Goal: Information Seeking & Learning: Learn about a topic

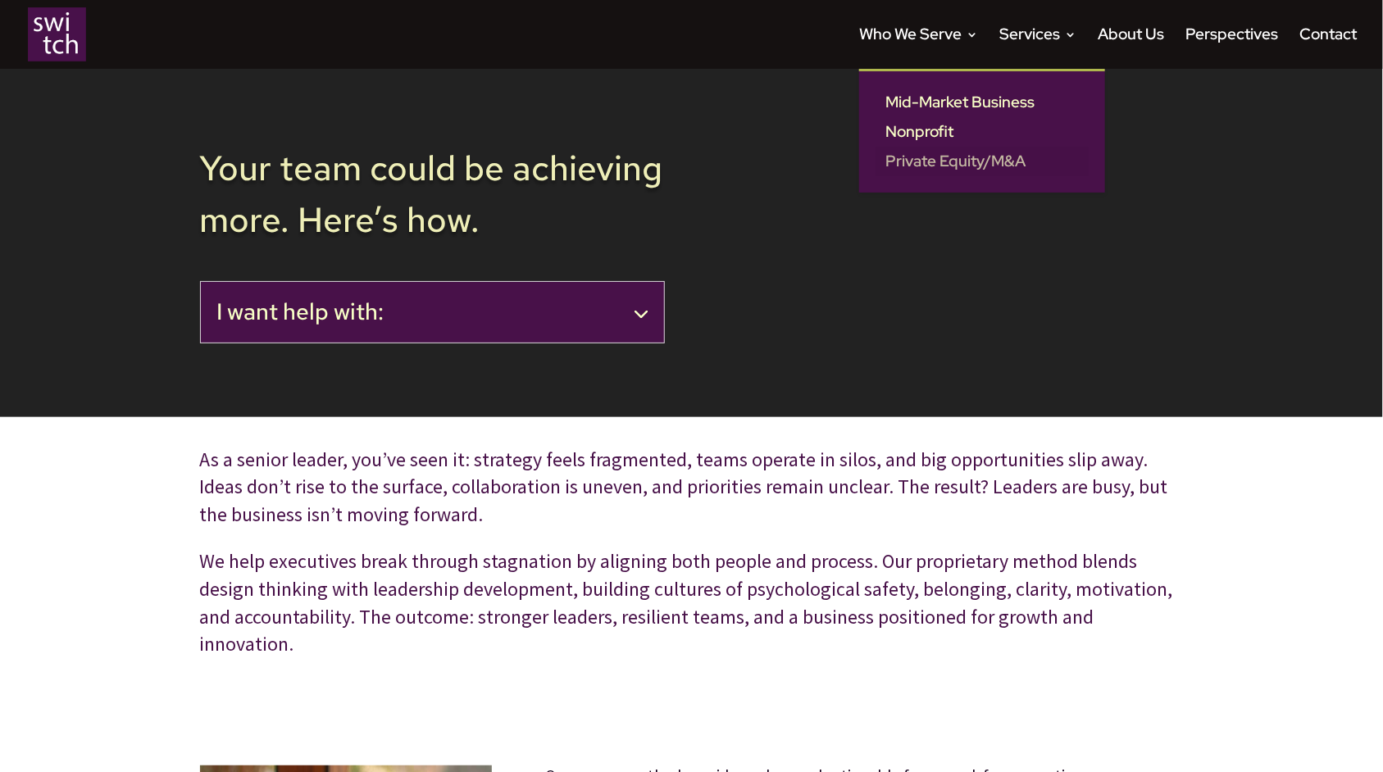
click at [924, 160] on link "Private Equity/M&A" at bounding box center [981, 162] width 213 height 30
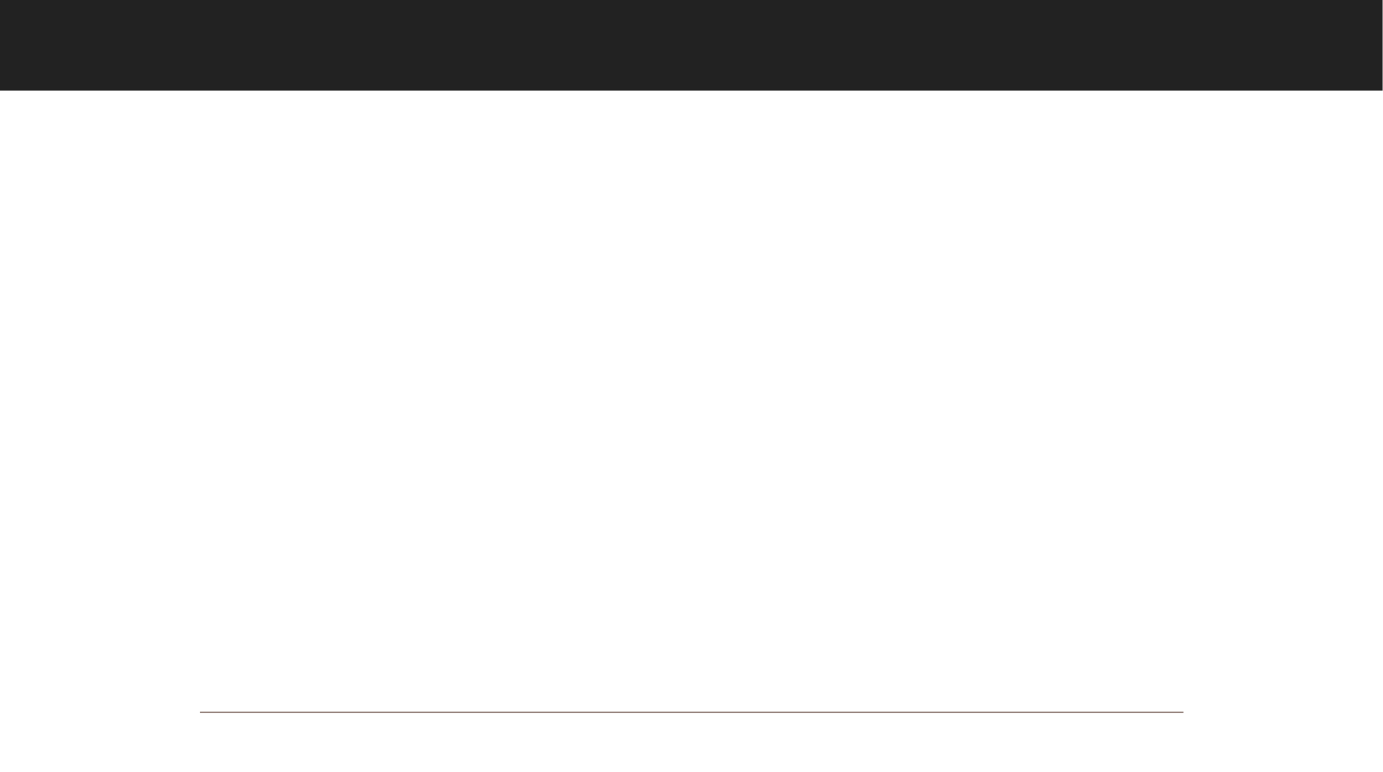
scroll to position [268, 0]
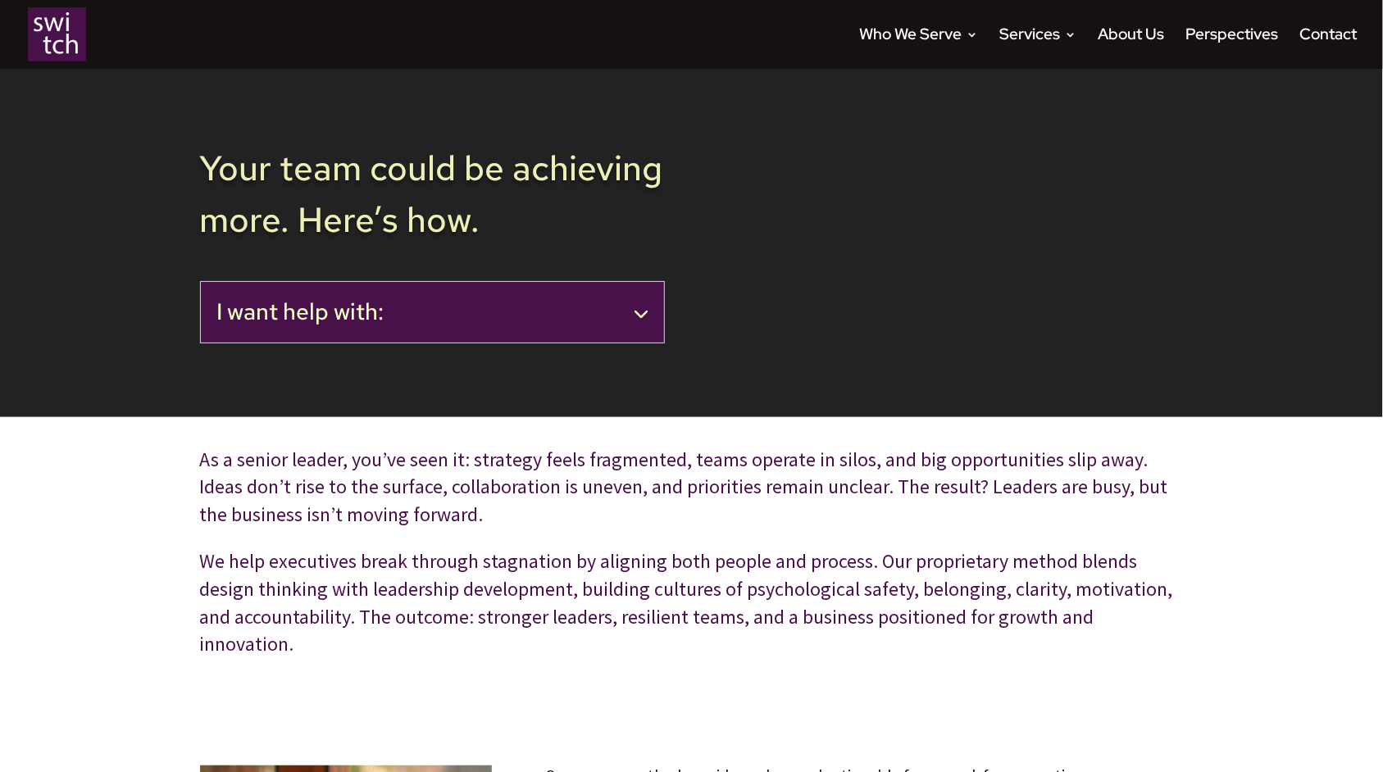
click at [638, 305] on h2 "I want help with:" at bounding box center [432, 312] width 430 height 28
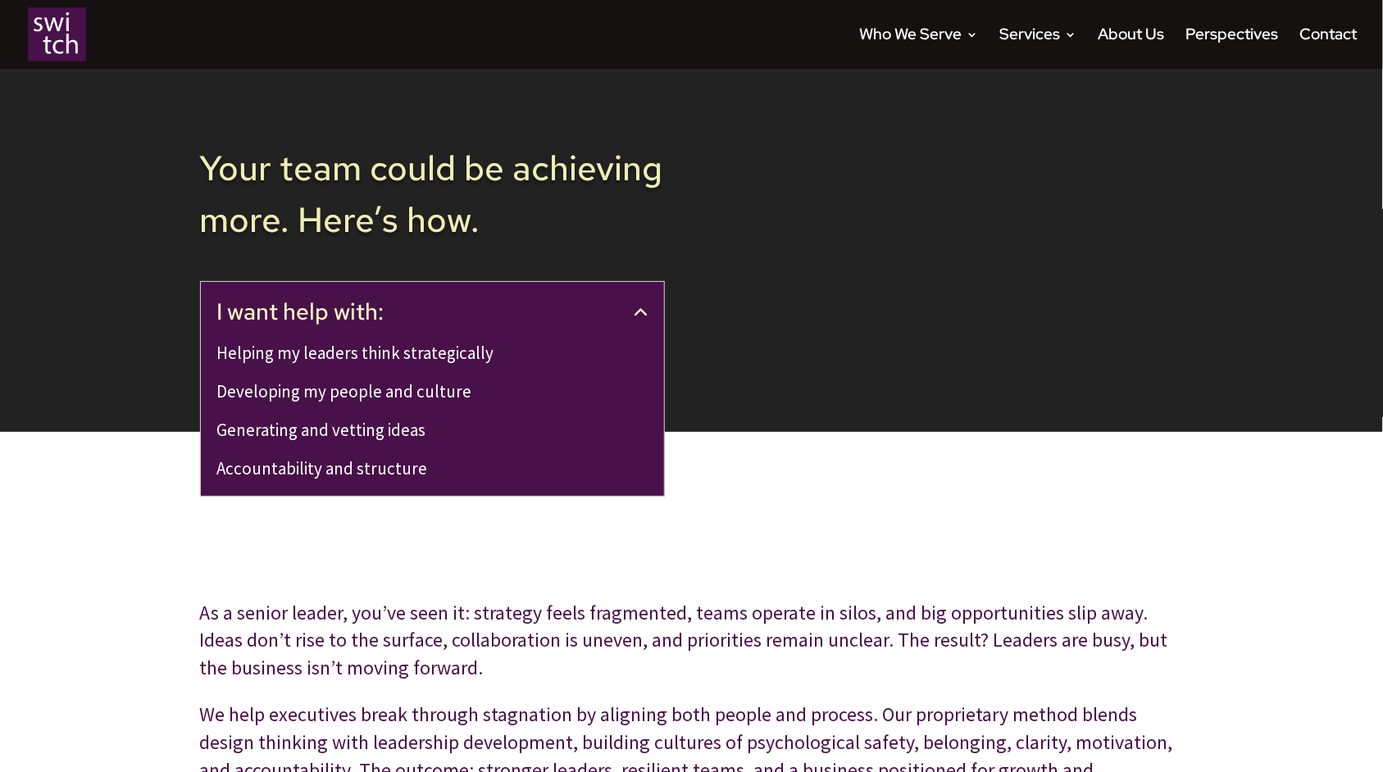
click at [434, 355] on link "Helping my leaders think strategically" at bounding box center [355, 353] width 277 height 22
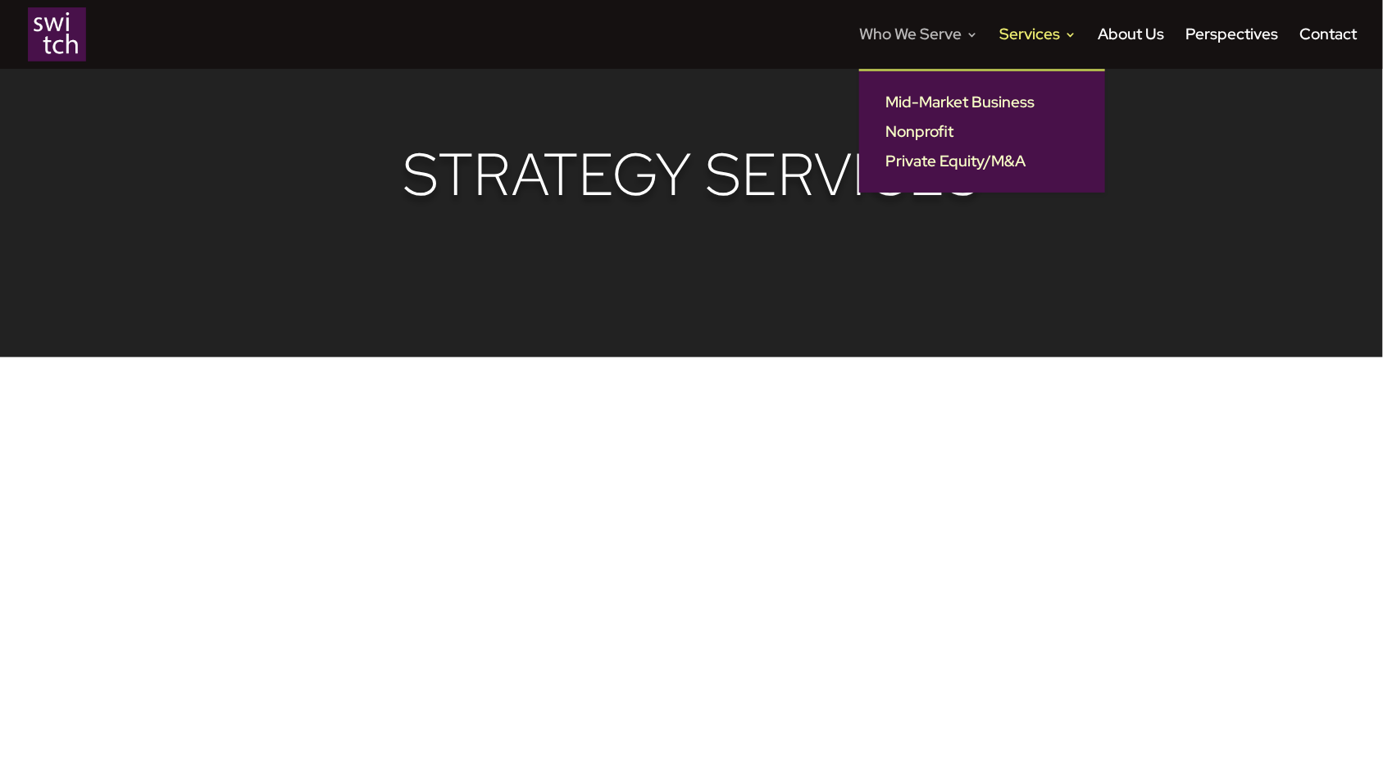
click at [893, 40] on link "Who We Serve" at bounding box center [918, 49] width 119 height 40
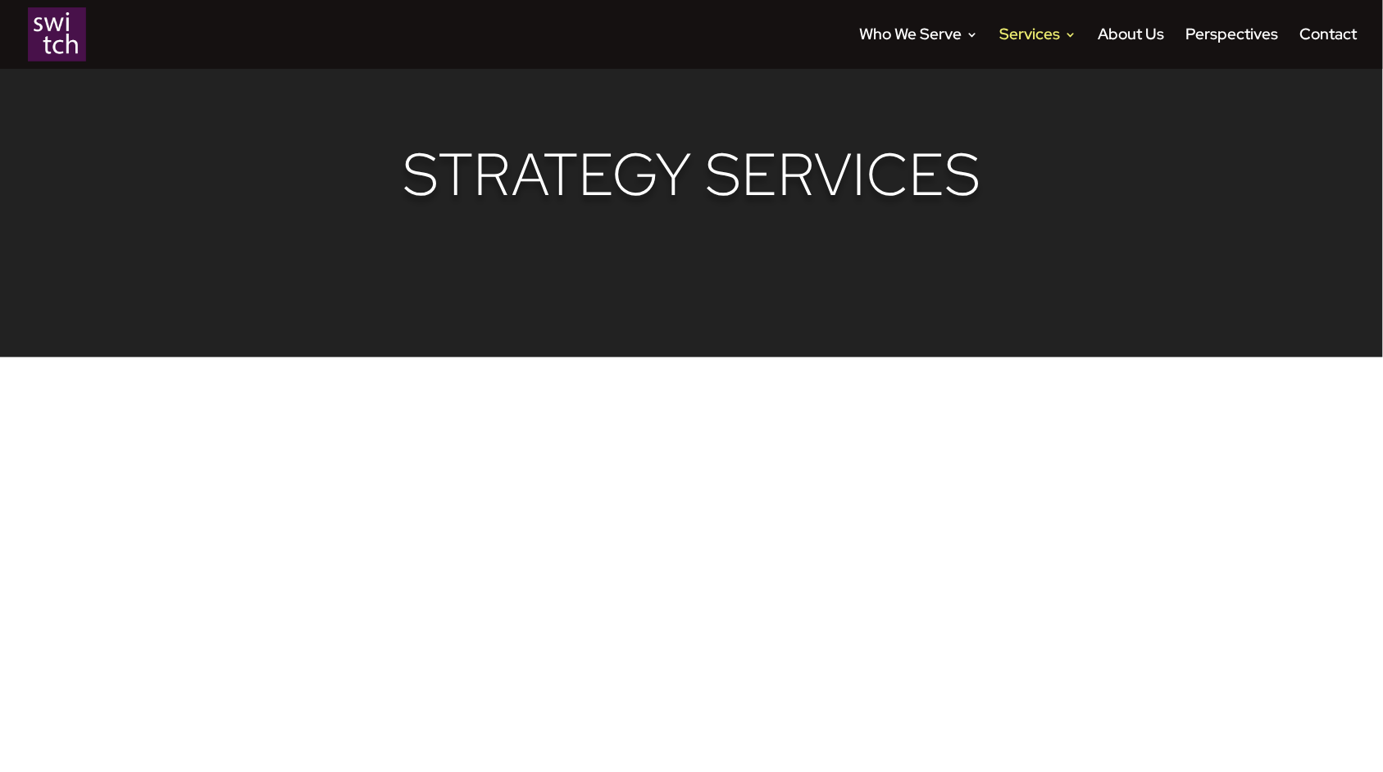
click at [61, 30] on img at bounding box center [57, 34] width 58 height 54
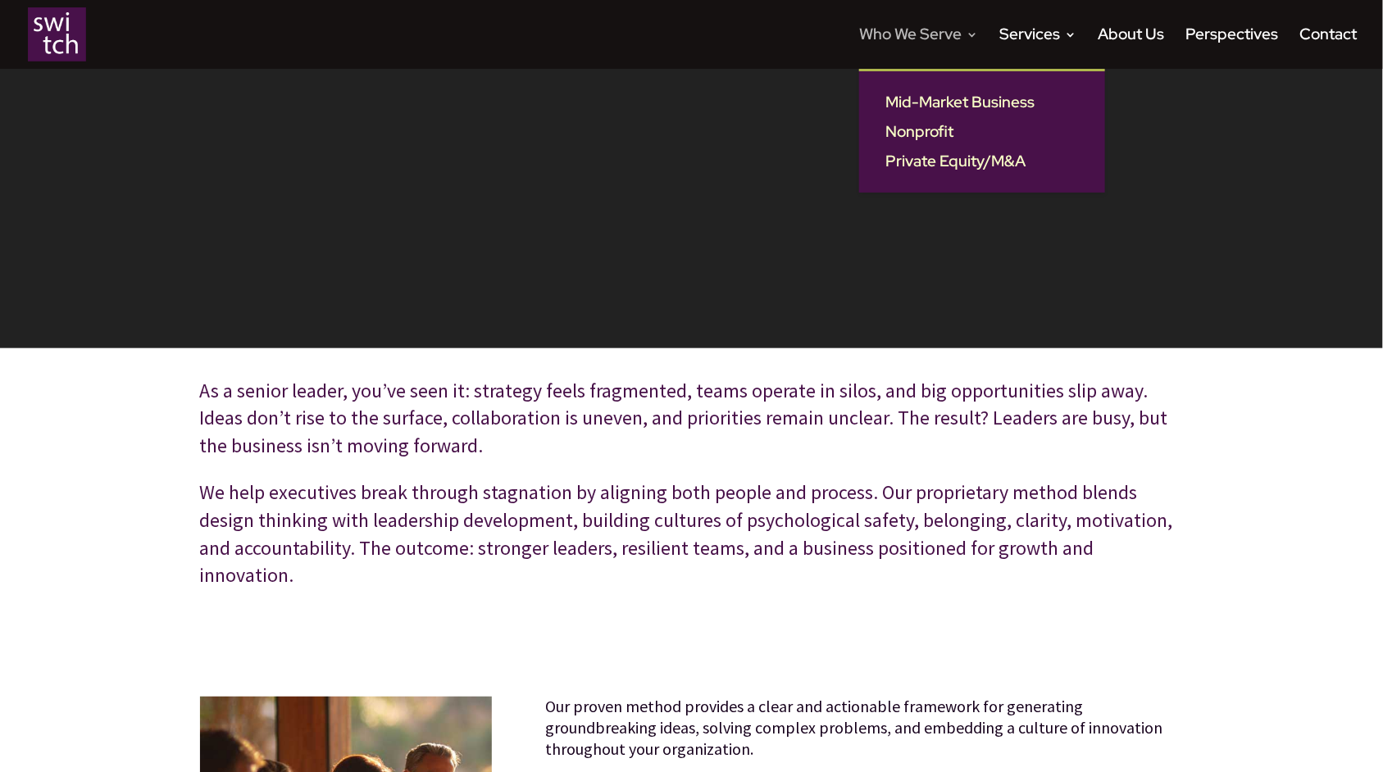
click at [912, 34] on link "Who We Serve" at bounding box center [918, 49] width 119 height 40
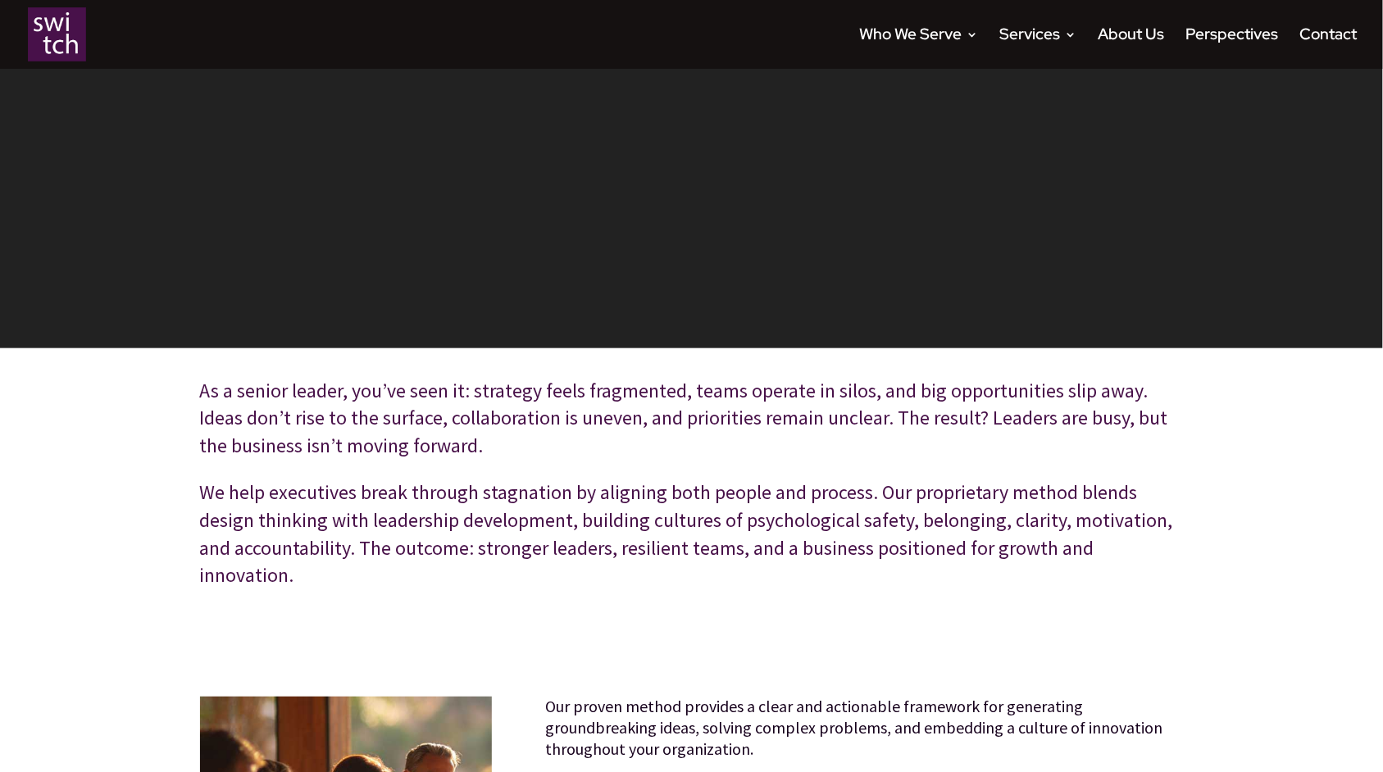
click at [66, 28] on img at bounding box center [57, 34] width 58 height 54
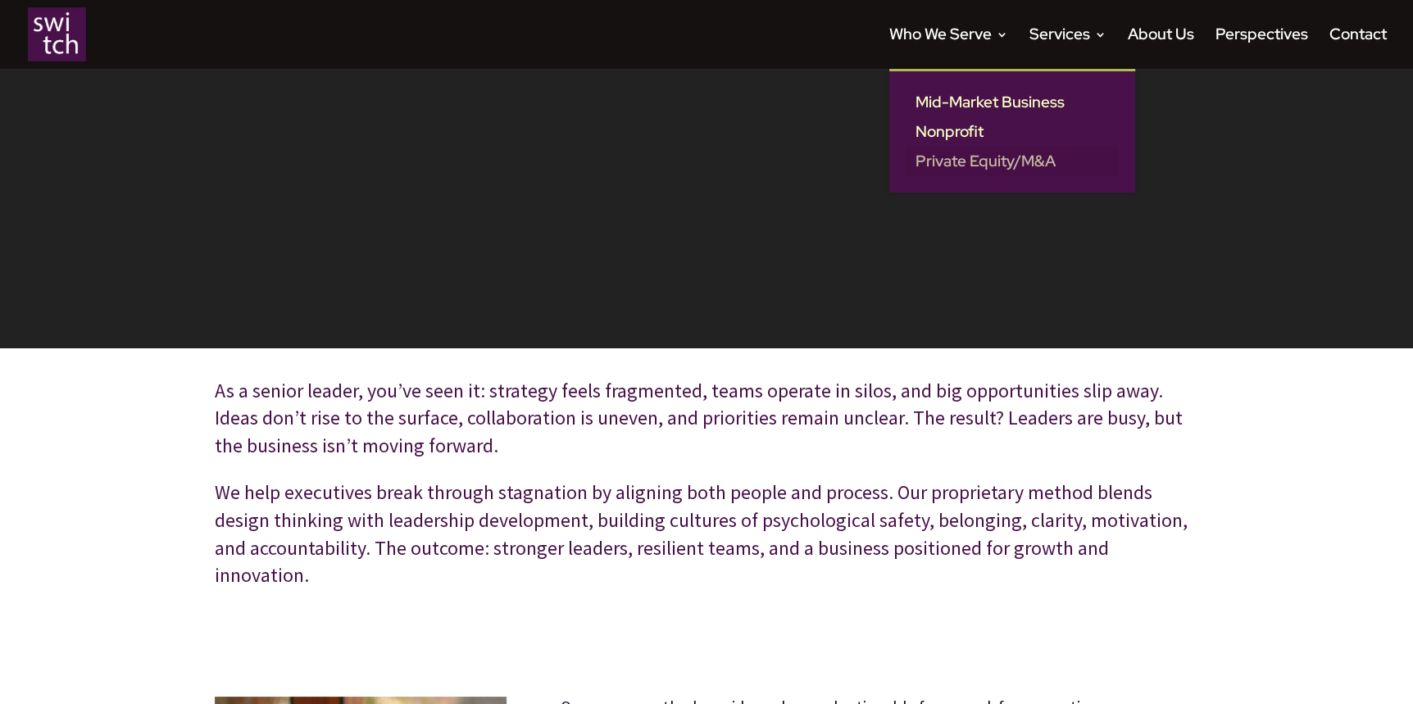
click at [941, 161] on link "Private Equity/M&A" at bounding box center [1012, 162] width 213 height 30
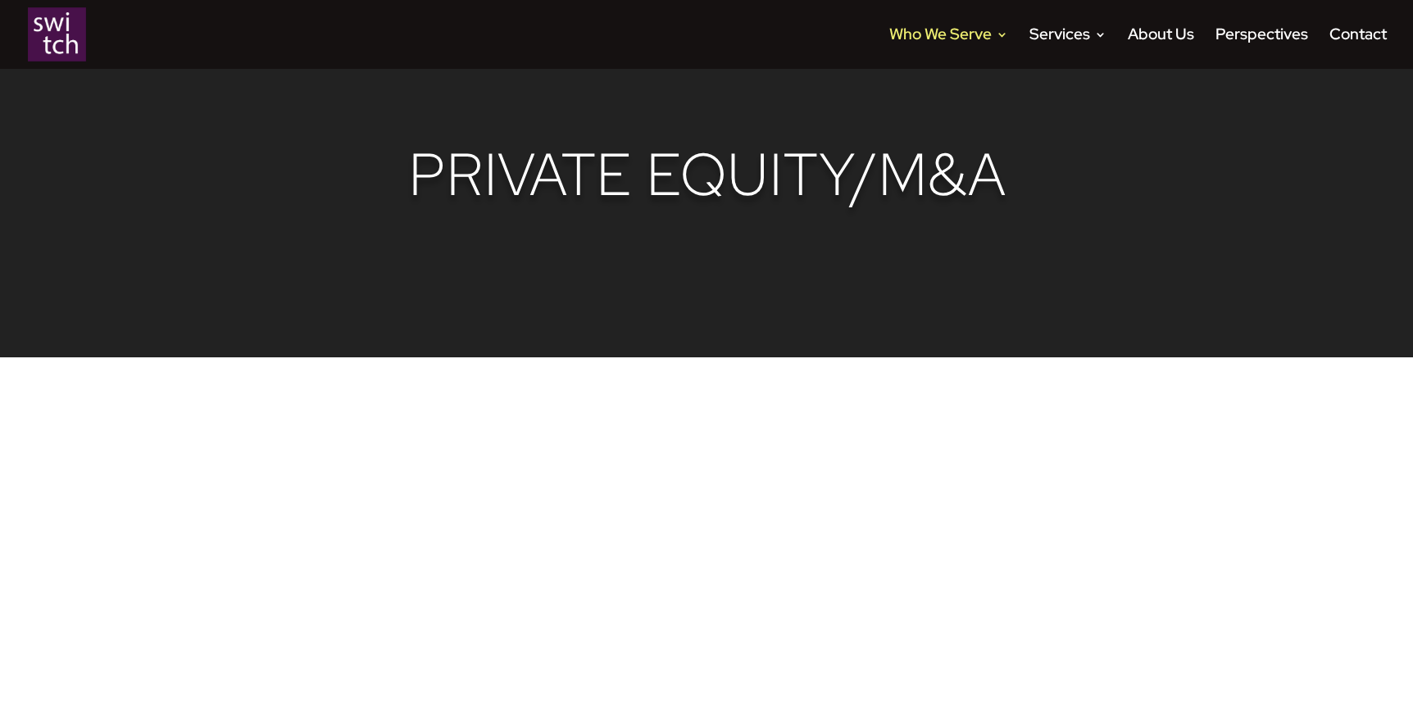
click at [61, 39] on img at bounding box center [57, 34] width 58 height 54
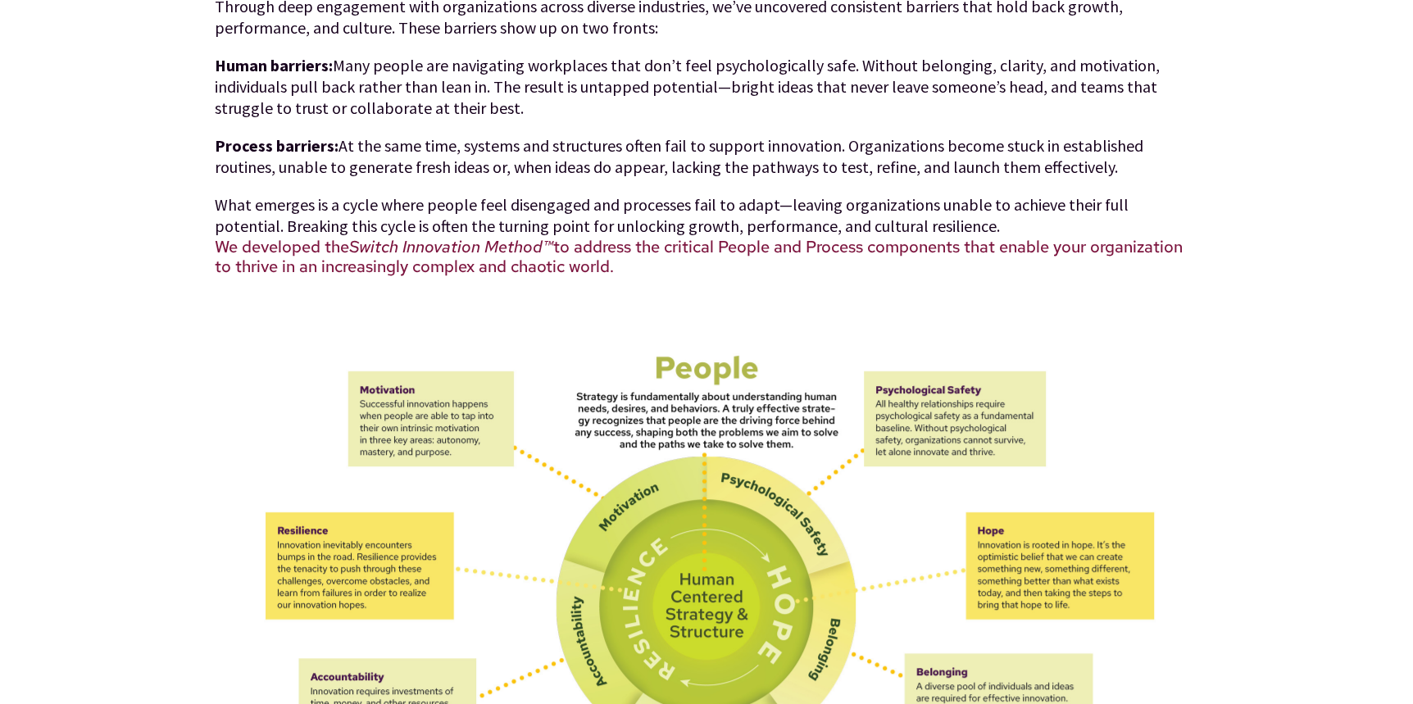
scroll to position [683, 0]
